Goal: Complete application form

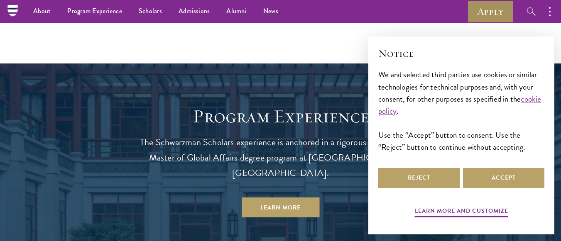
scroll to position [594, 0]
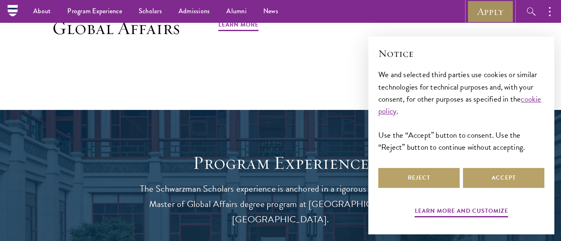
click at [493, 13] on link "Apply" at bounding box center [490, 11] width 47 height 23
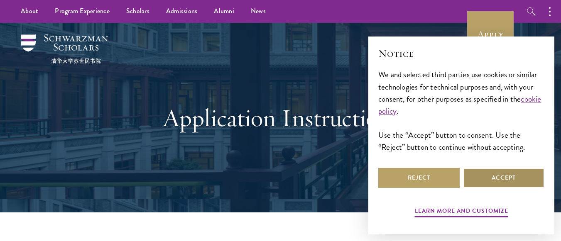
click at [484, 176] on button "Accept" at bounding box center [503, 178] width 81 height 20
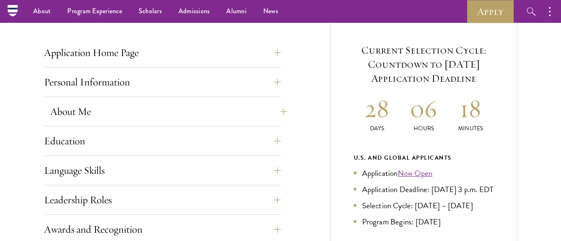
scroll to position [318, 0]
click at [183, 57] on button "Application Home Page" at bounding box center [168, 53] width 237 height 20
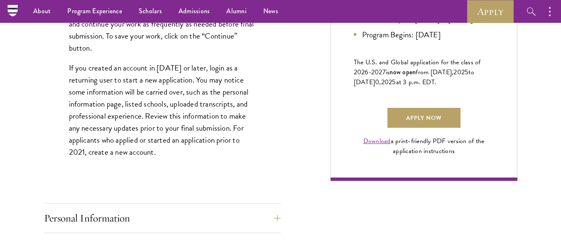
scroll to position [524, 0]
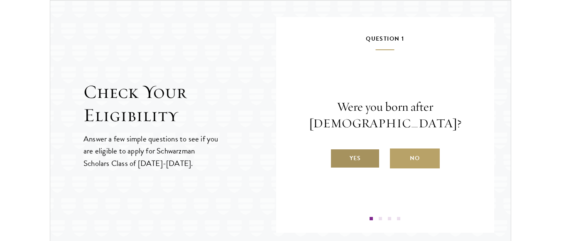
click at [349, 152] on label "Yes" at bounding box center [355, 159] width 50 height 20
click at [338, 152] on input "Yes" at bounding box center [333, 153] width 7 height 7
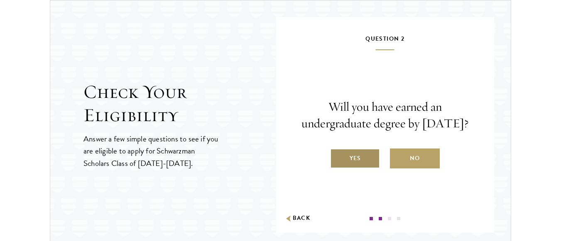
click at [353, 160] on label "Yes" at bounding box center [355, 159] width 50 height 20
click at [338, 157] on input "Yes" at bounding box center [333, 153] width 7 height 7
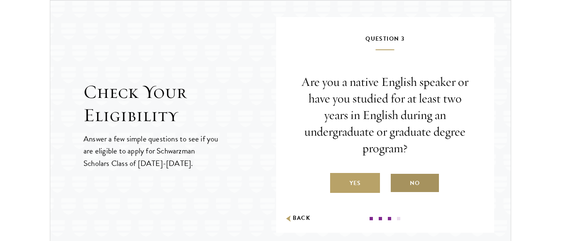
click at [402, 178] on label "No" at bounding box center [415, 183] width 50 height 20
click at [398, 178] on input "No" at bounding box center [393, 177] width 7 height 7
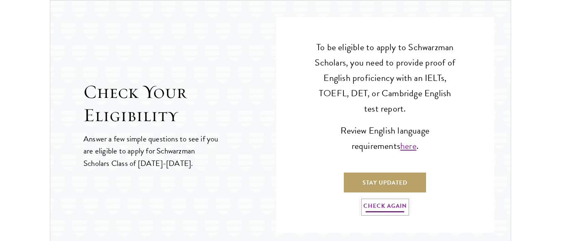
click at [389, 212] on link "Check Again" at bounding box center [385, 207] width 44 height 13
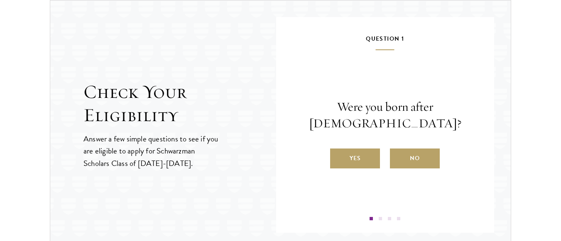
drag, startPoint x: 375, startPoint y: 173, endPoint x: 359, endPoint y: 140, distance: 36.8
click at [359, 140] on div "Question 1 Were you born after [DEMOGRAPHIC_DATA]? Yes No" at bounding box center [385, 127] width 169 height 187
click at [359, 157] on label "Yes" at bounding box center [355, 159] width 50 height 20
click at [338, 157] on input "Yes" at bounding box center [333, 153] width 7 height 7
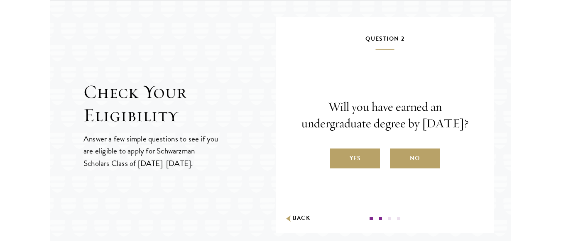
click at [359, 157] on label "Yes" at bounding box center [355, 159] width 50 height 20
click at [338, 157] on input "Yes" at bounding box center [333, 153] width 7 height 7
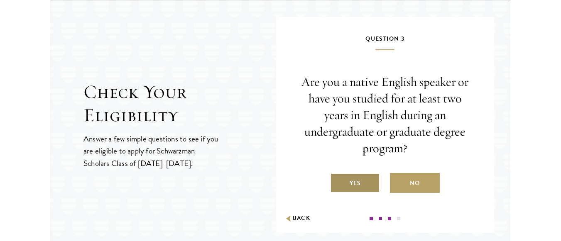
click at [361, 177] on label "Yes" at bounding box center [355, 183] width 50 height 20
click at [338, 177] on input "Yes" at bounding box center [333, 177] width 7 height 7
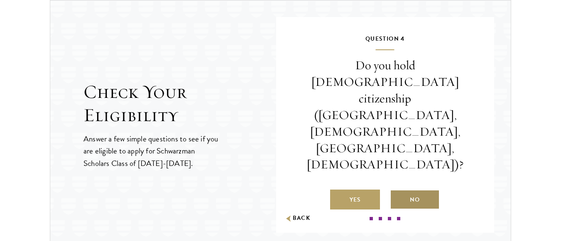
click at [410, 190] on label "No" at bounding box center [415, 200] width 50 height 20
click at [398, 191] on input "No" at bounding box center [393, 194] width 7 height 7
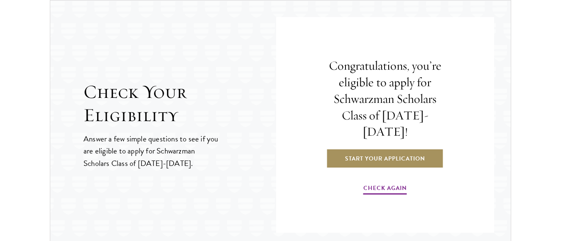
scroll to position [956, 0]
